Goal: Task Accomplishment & Management: Manage account settings

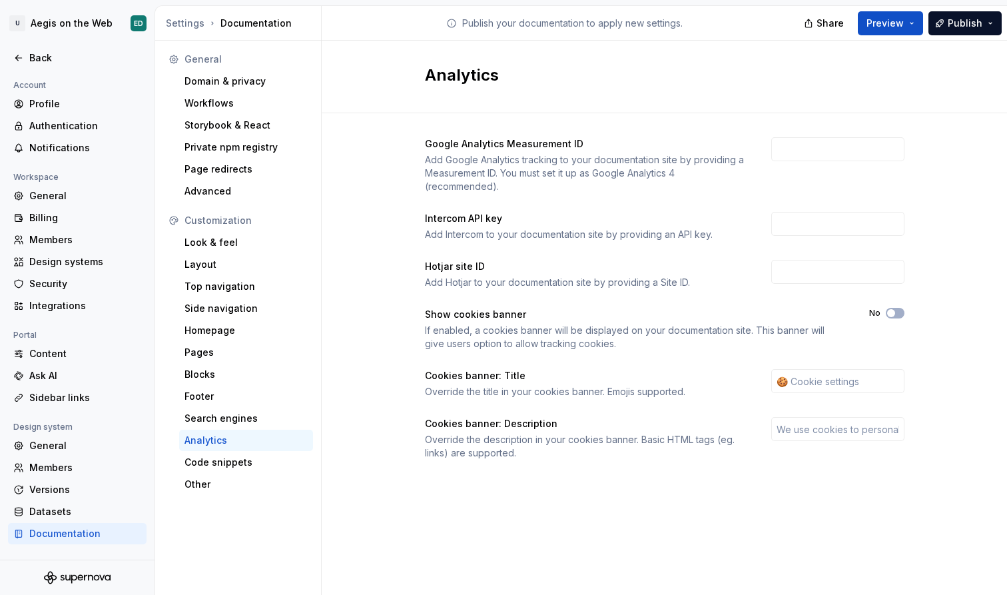
click at [749, 265] on div "Hotjar site ID Add Hotjar to your documentation site by providing a Site ID." at bounding box center [665, 274] width 480 height 29
click at [765, 267] on div "Hotjar site ID Add Hotjar to your documentation site by providing a Site ID." at bounding box center [665, 274] width 480 height 29
click at [780, 267] on input "text" at bounding box center [838, 272] width 133 height 24
click at [792, 275] on input "text" at bounding box center [838, 272] width 133 height 24
drag, startPoint x: 434, startPoint y: 266, endPoint x: 522, endPoint y: 267, distance: 88.6
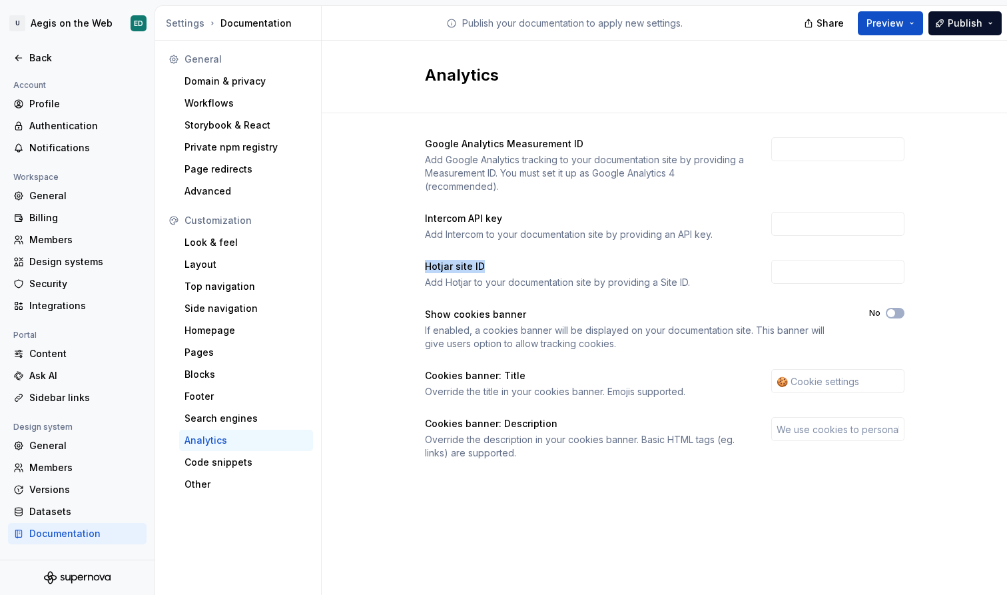
click at [522, 267] on div "Google Analytics Measurement ID Add Google Analytics tracking to your documenta…" at bounding box center [665, 298] width 480 height 322
copy div "Hotjar site ID"
click at [817, 247] on div "Google Analytics Measurement ID Add Google Analytics tracking to your documenta…" at bounding box center [665, 298] width 480 height 322
click at [820, 265] on input "text" at bounding box center [838, 272] width 133 height 24
paste input "6534495"
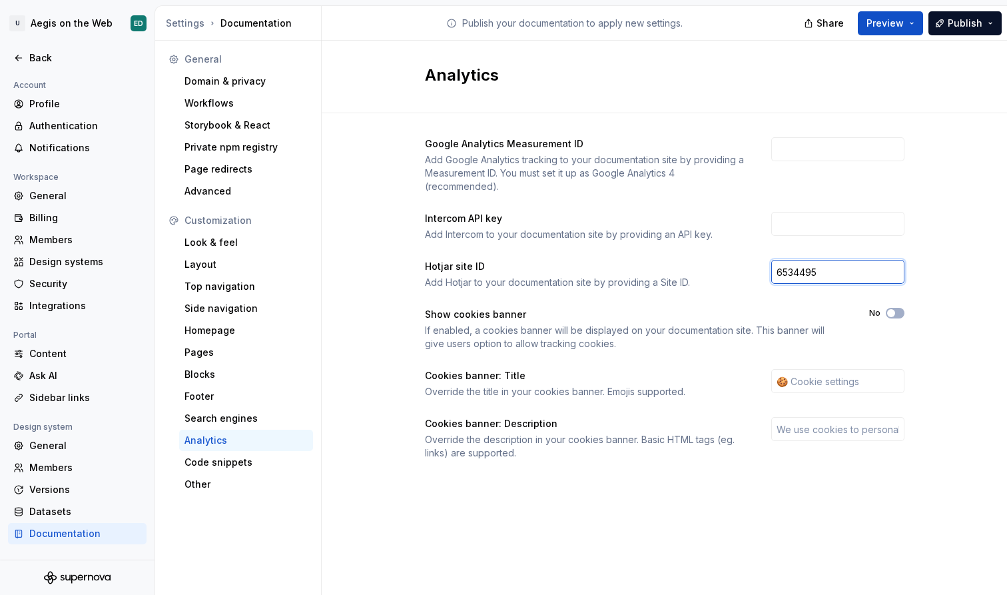
type input "6534495"
click at [833, 301] on div "Google Analytics Measurement ID Add Google Analytics tracking to your documenta…" at bounding box center [665, 298] width 480 height 322
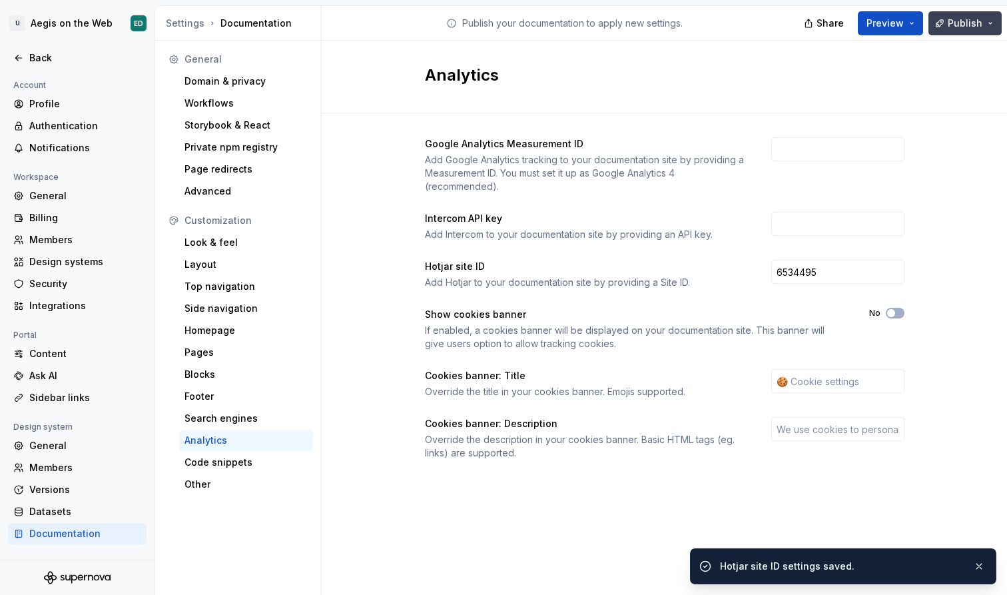
click at [981, 17] on span "Publish" at bounding box center [965, 23] width 35 height 13
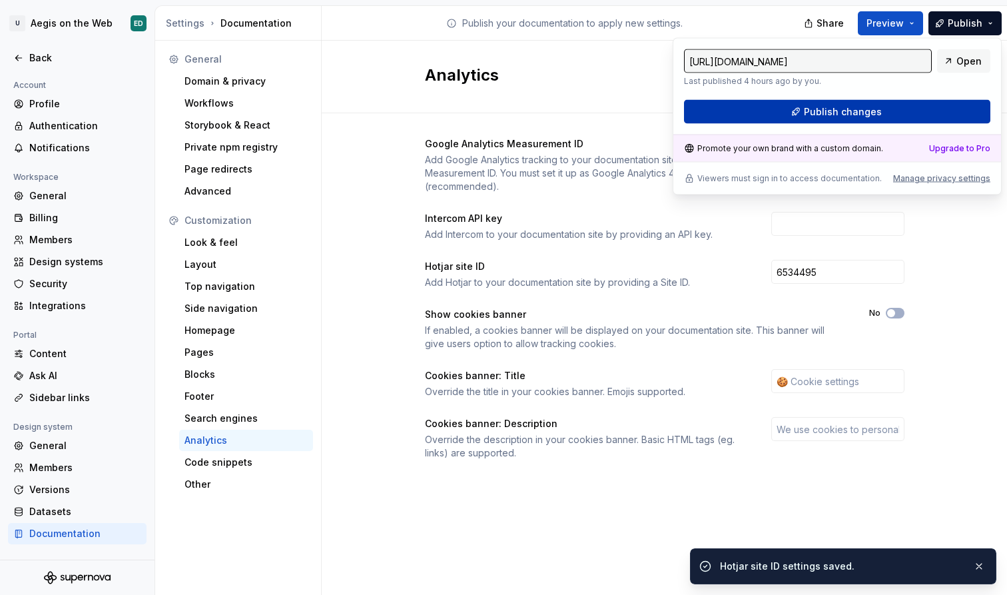
click at [935, 102] on button "Publish changes" at bounding box center [837, 112] width 306 height 24
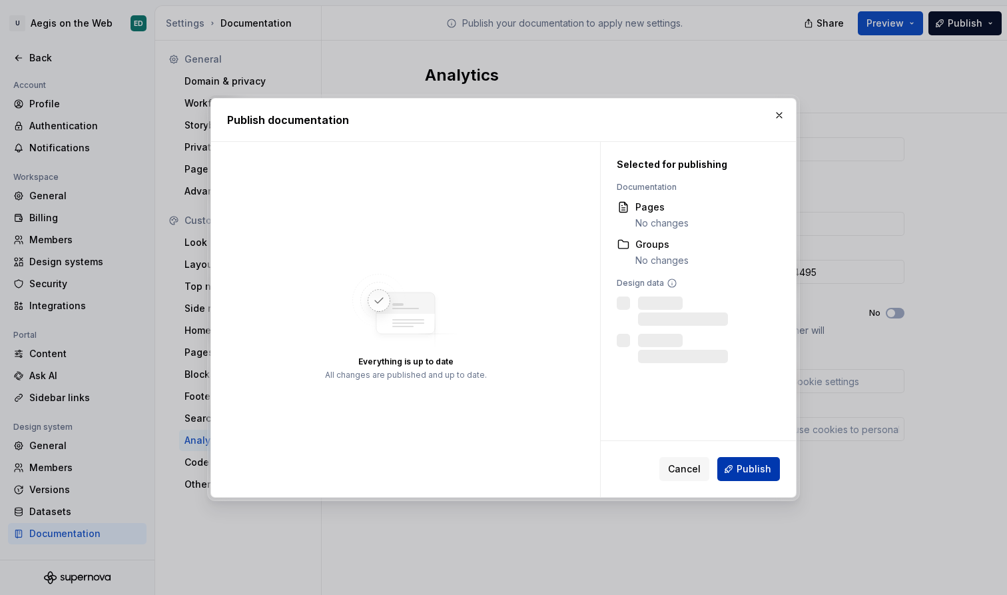
click at [766, 475] on span "Publish" at bounding box center [754, 468] width 35 height 13
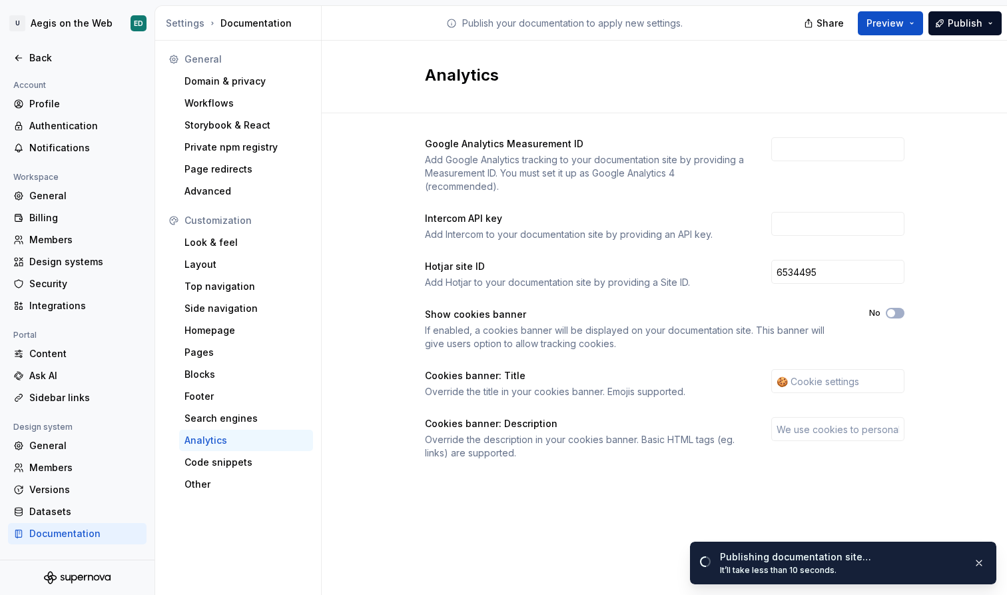
click at [629, 351] on div "Google Analytics Measurement ID Add Google Analytics tracking to your documenta…" at bounding box center [665, 298] width 480 height 322
click at [616, 337] on div "If enabled, a cookies banner will be displayed on your documentation site. This…" at bounding box center [635, 337] width 420 height 27
